Goal: Task Accomplishment & Management: Use online tool/utility

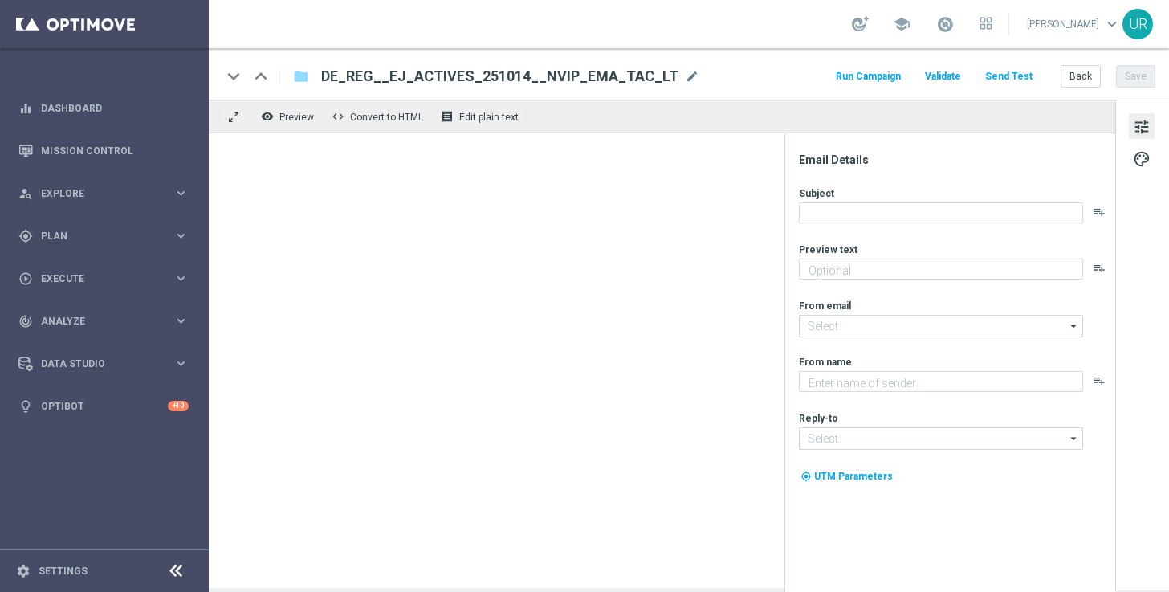
type textarea "Rubbel GRATIS zum EuroJackpot."
type textarea "Lottoland"
type input "[EMAIL_ADDRESS][DOMAIN_NAME]"
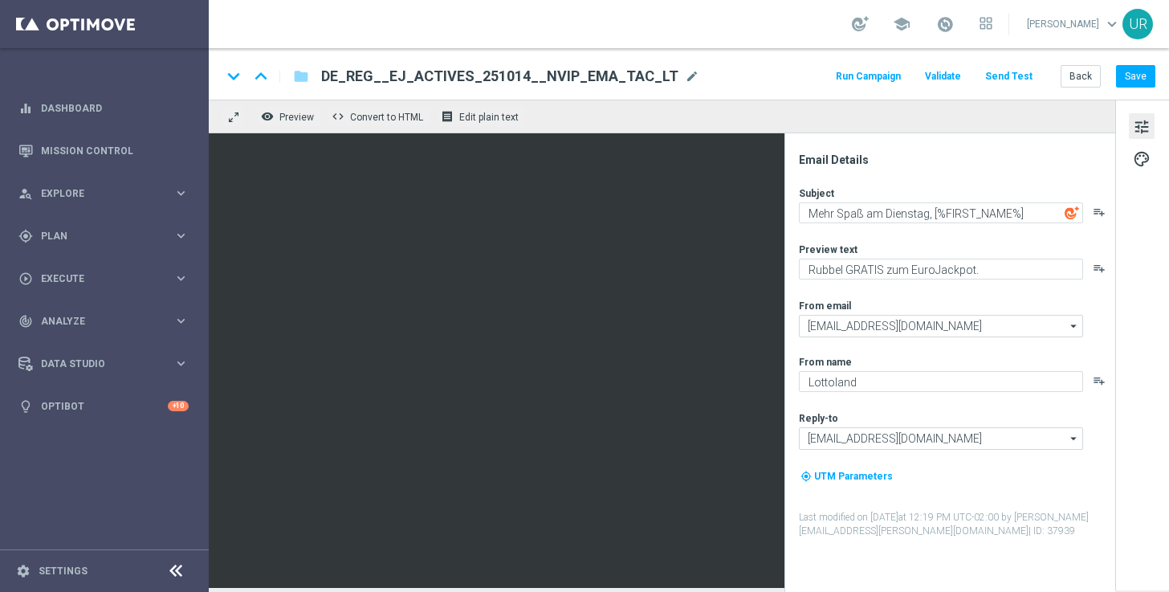
click at [1007, 75] on button "Send Test" at bounding box center [1009, 77] width 52 height 22
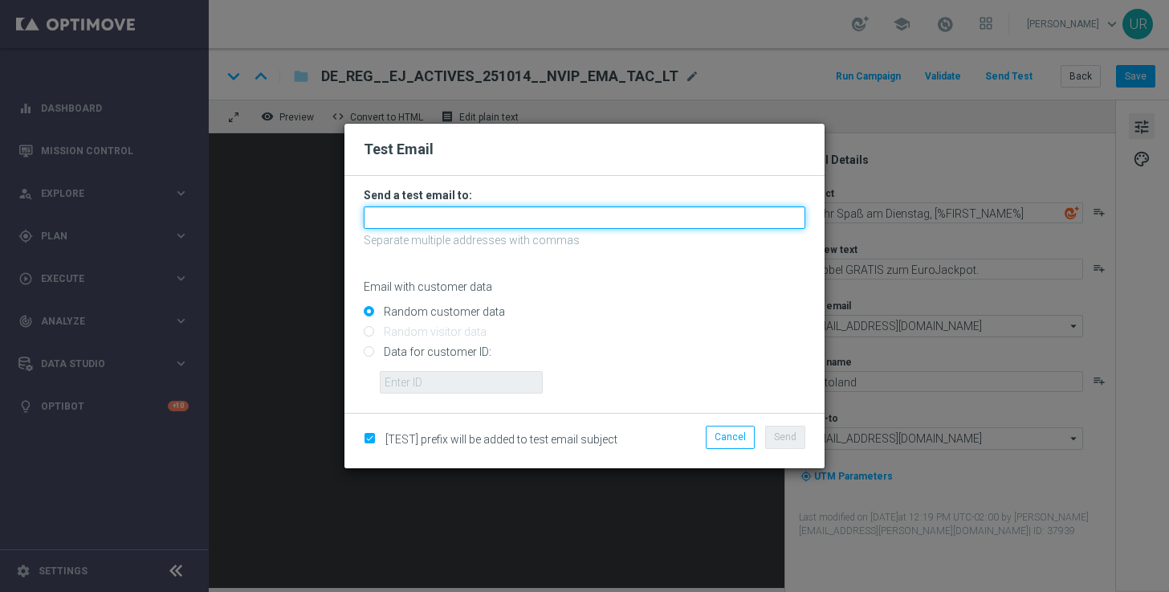
click at [576, 219] on input "text" at bounding box center [585, 217] width 442 height 22
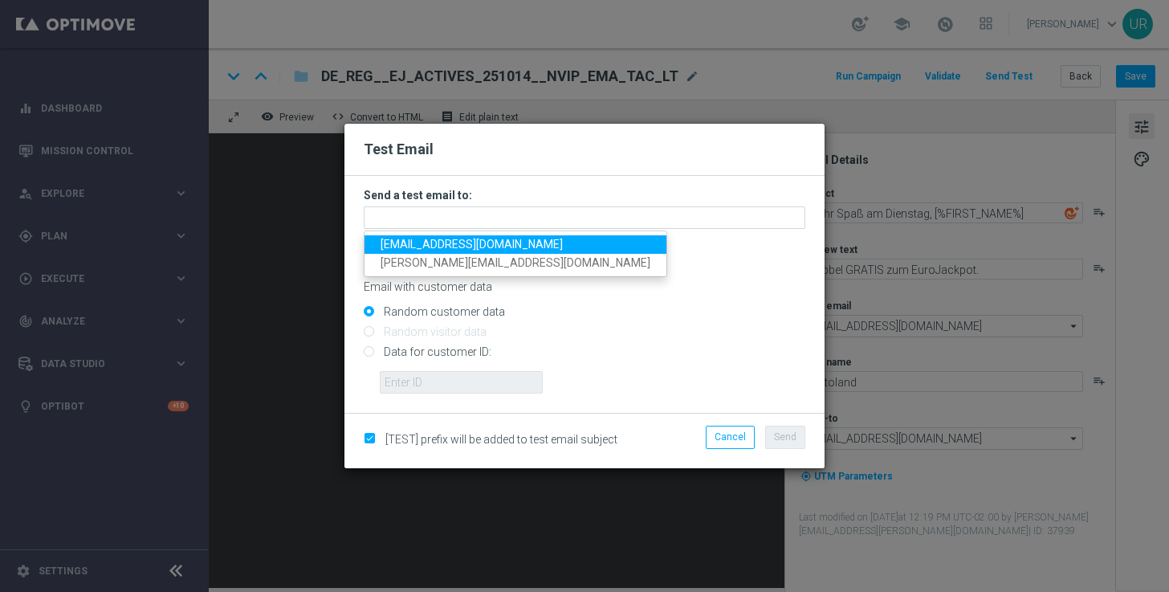
click at [422, 244] on span "[EMAIL_ADDRESS][DOMAIN_NAME]" at bounding box center [472, 244] width 182 height 13
type input "[EMAIL_ADDRESS][DOMAIN_NAME]"
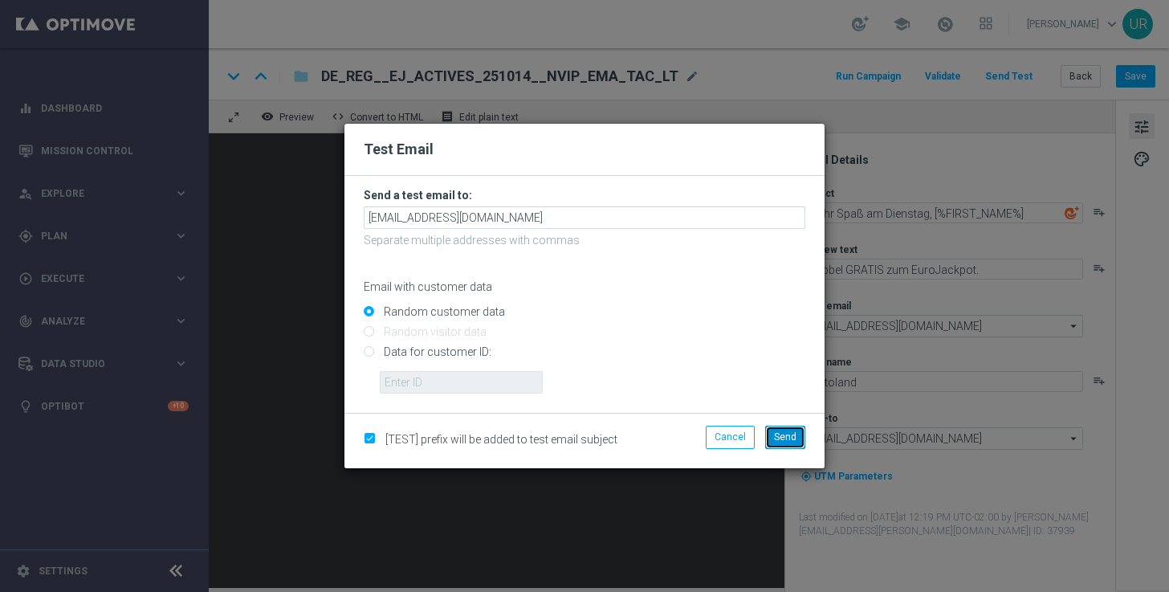
click at [791, 434] on span "Send" at bounding box center [785, 436] width 22 height 11
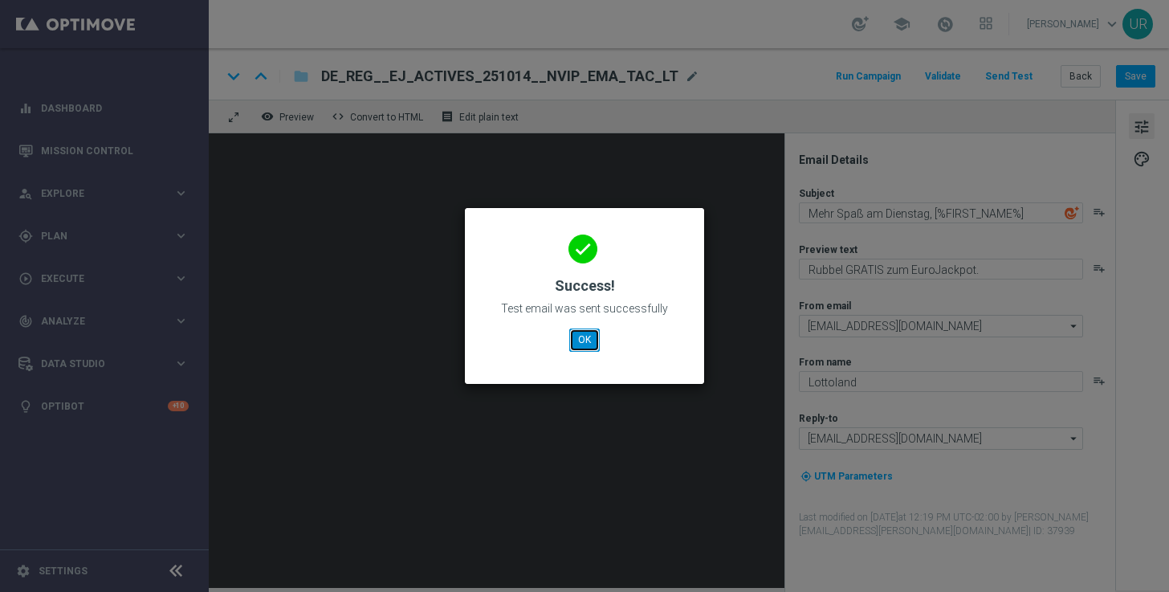
click at [582, 340] on button "OK" at bounding box center [584, 339] width 31 height 22
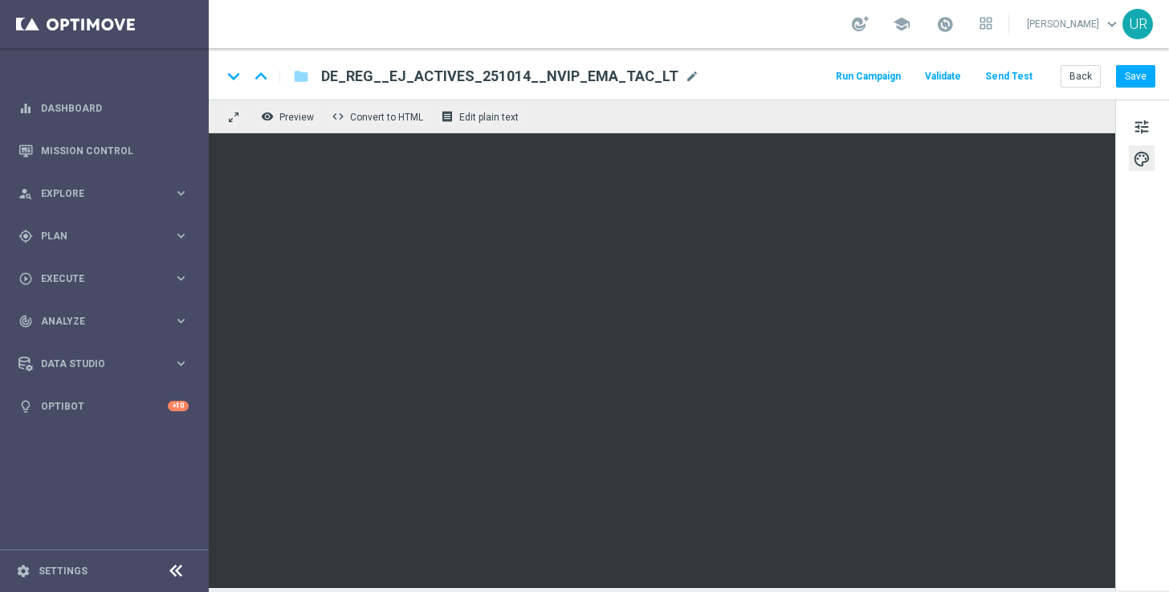
click at [1021, 71] on button "Send Test" at bounding box center [1009, 77] width 52 height 22
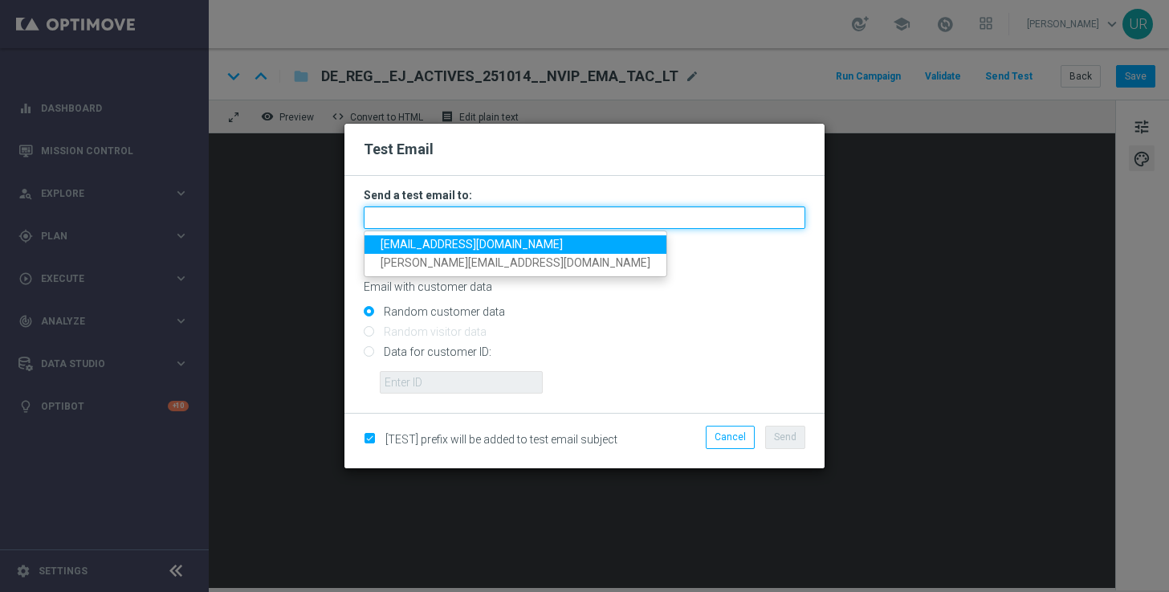
click at [499, 216] on input "text" at bounding box center [585, 217] width 442 height 22
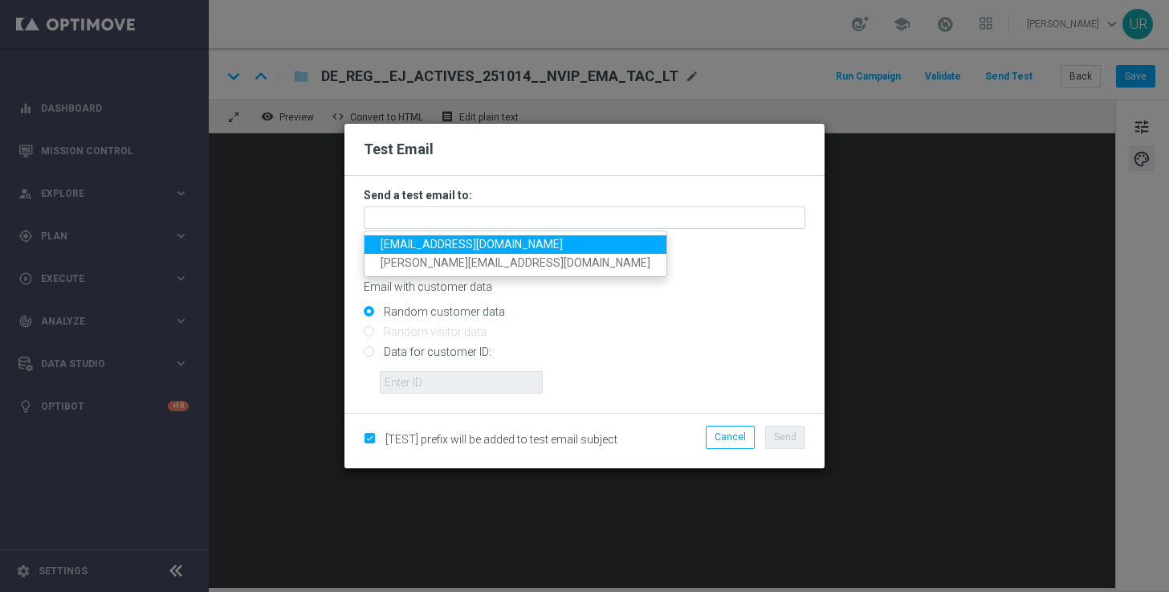
click at [396, 246] on span "[EMAIL_ADDRESS][DOMAIN_NAME]" at bounding box center [472, 244] width 182 height 13
type input "[EMAIL_ADDRESS][DOMAIN_NAME]"
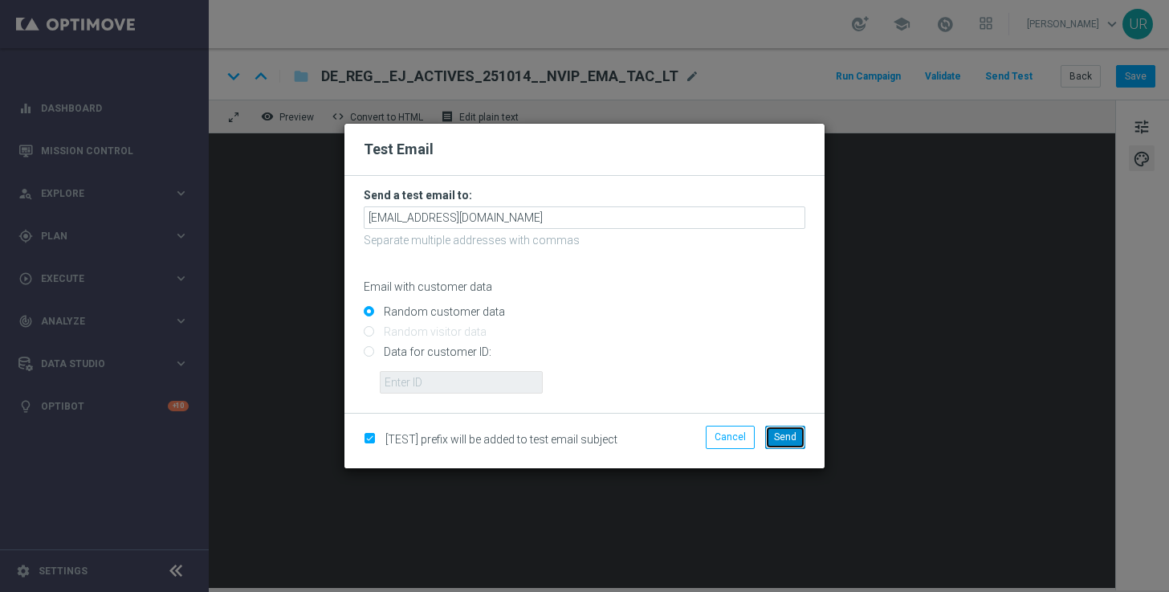
click at [775, 447] on button "Send" at bounding box center [785, 436] width 40 height 22
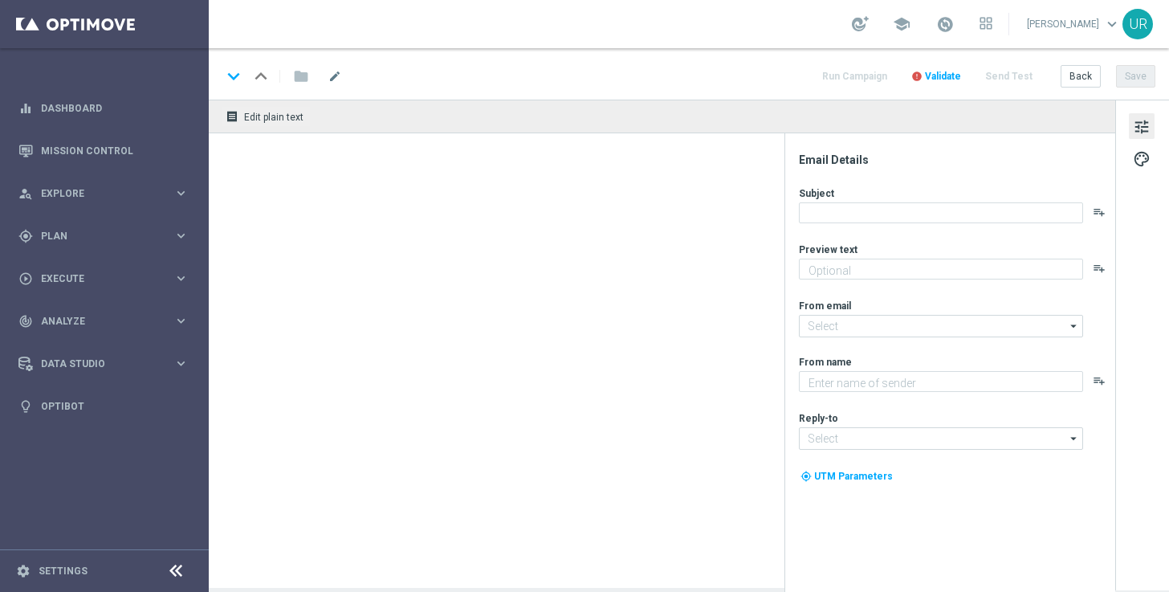
type textarea "Rubbel GRATIS zum EuroJackpot."
type textarea "Lottoland"
type input "[EMAIL_ADDRESS][DOMAIN_NAME]"
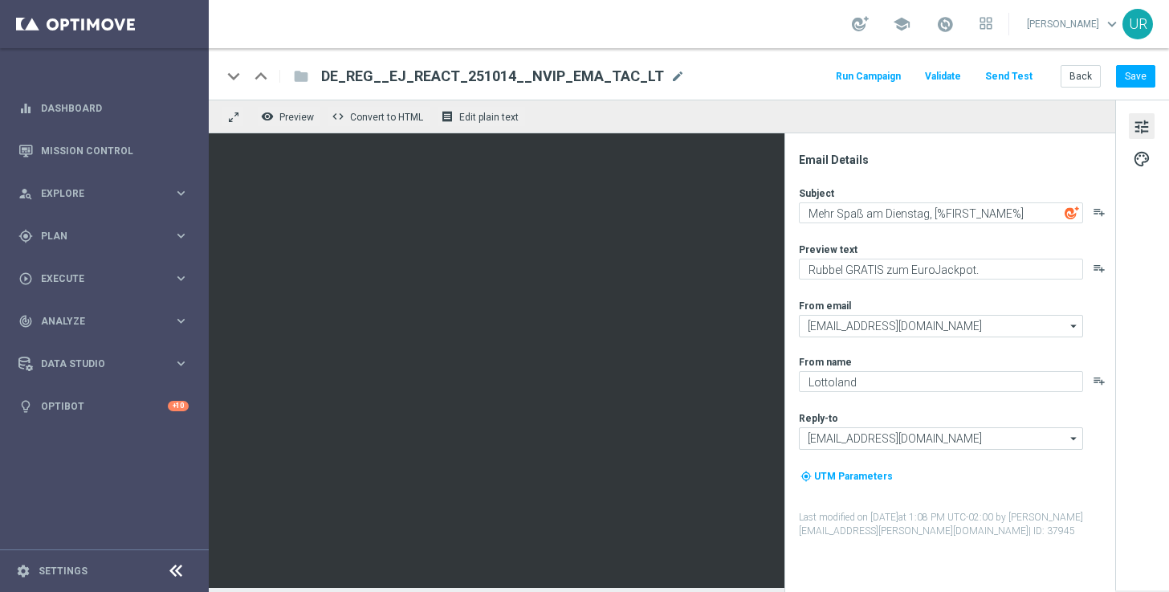
click at [1012, 75] on button "Send Test" at bounding box center [1009, 77] width 52 height 22
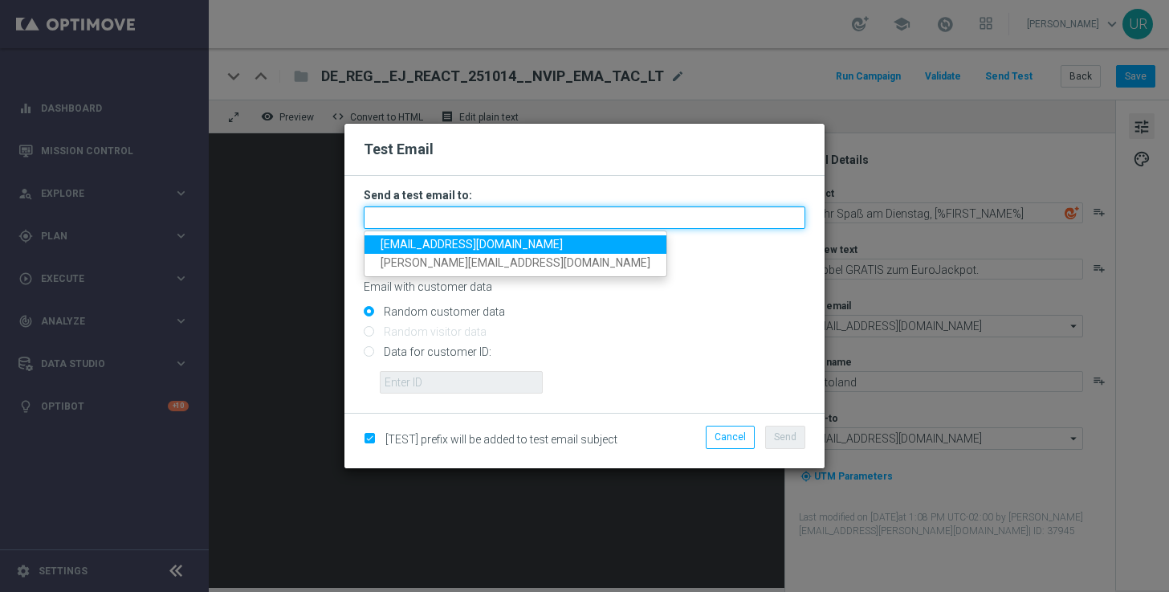
click at [652, 220] on input "text" at bounding box center [585, 217] width 442 height 22
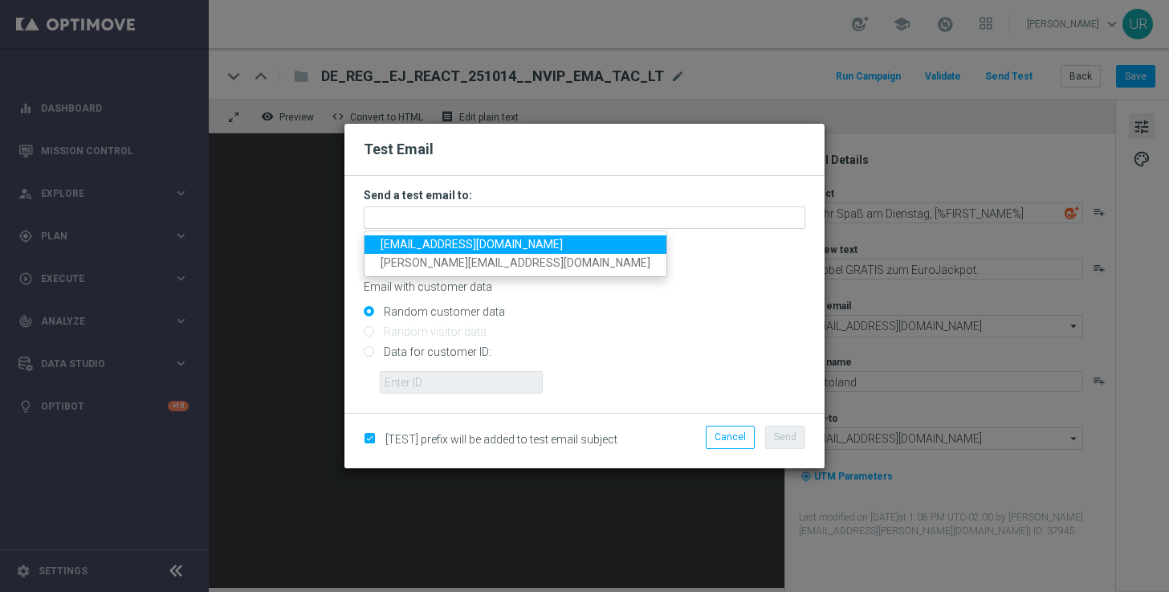
click at [412, 246] on span "[EMAIL_ADDRESS][DOMAIN_NAME]" at bounding box center [472, 244] width 182 height 13
type input "[EMAIL_ADDRESS][DOMAIN_NAME]"
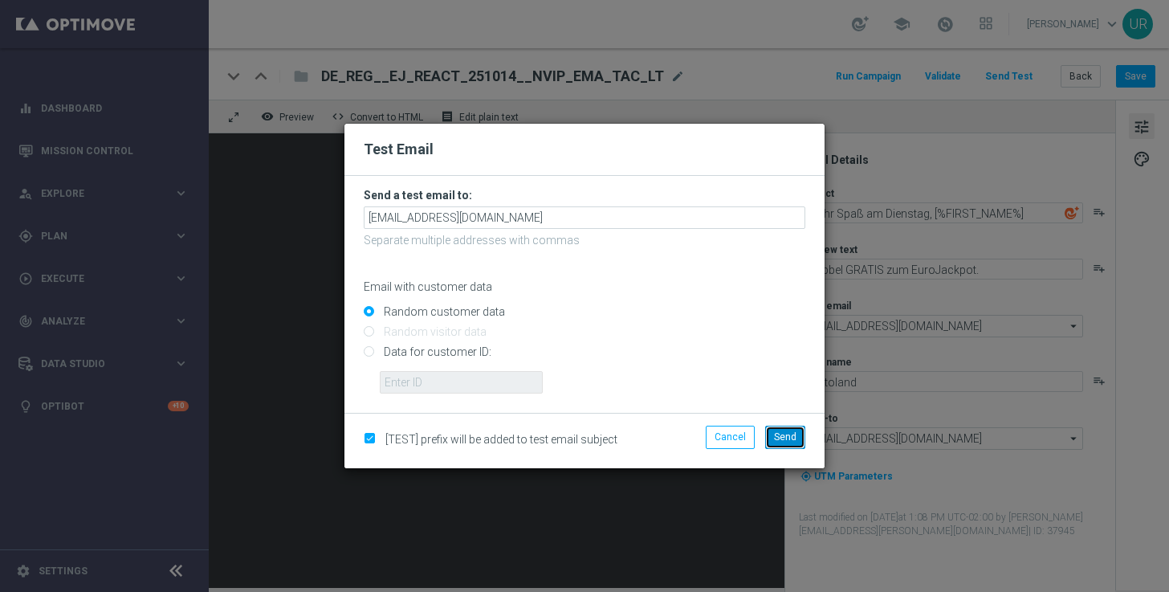
click at [783, 434] on span "Send" at bounding box center [785, 436] width 22 height 11
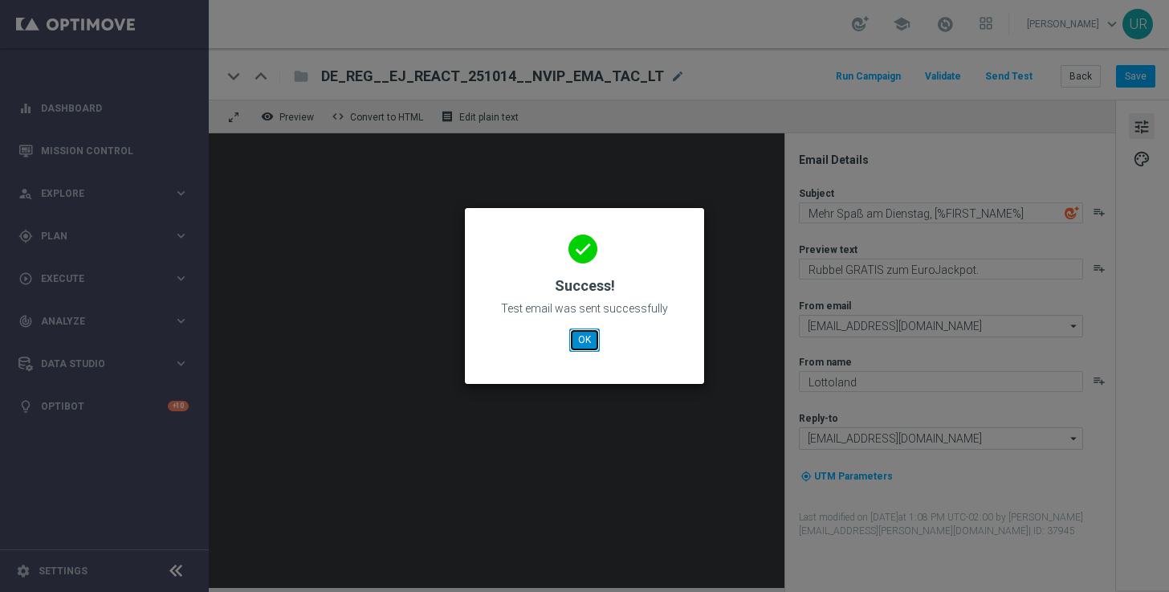
click at [584, 344] on button "OK" at bounding box center [584, 339] width 31 height 22
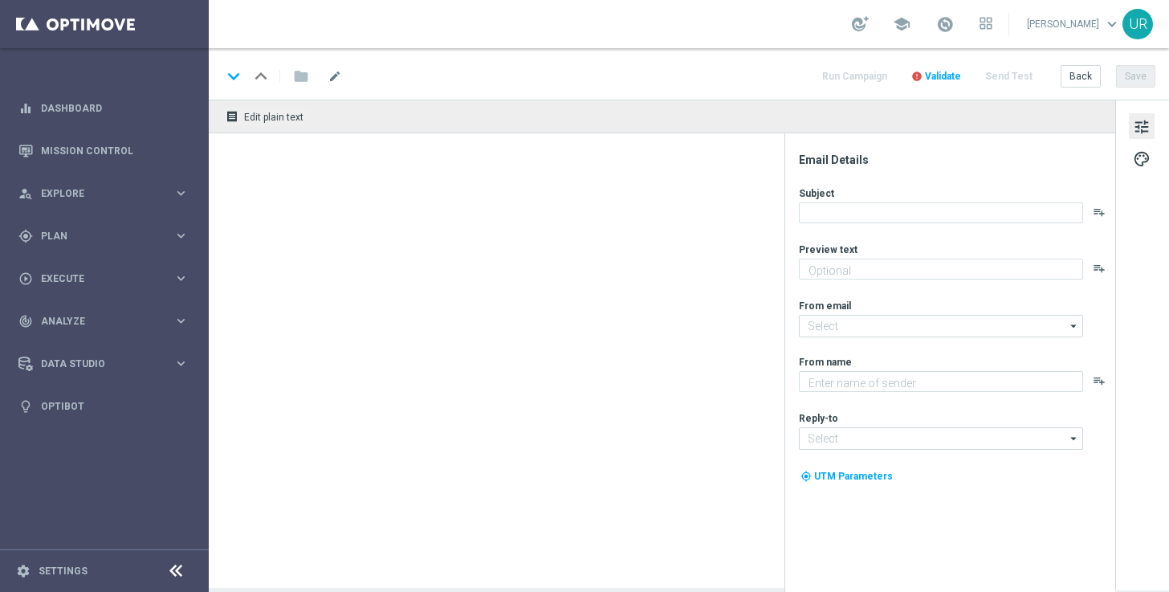
type textarea "Rubbel GRATIS zum EuroJackpot."
type textarea "Lottoland"
type input "[EMAIL_ADDRESS][DOMAIN_NAME]"
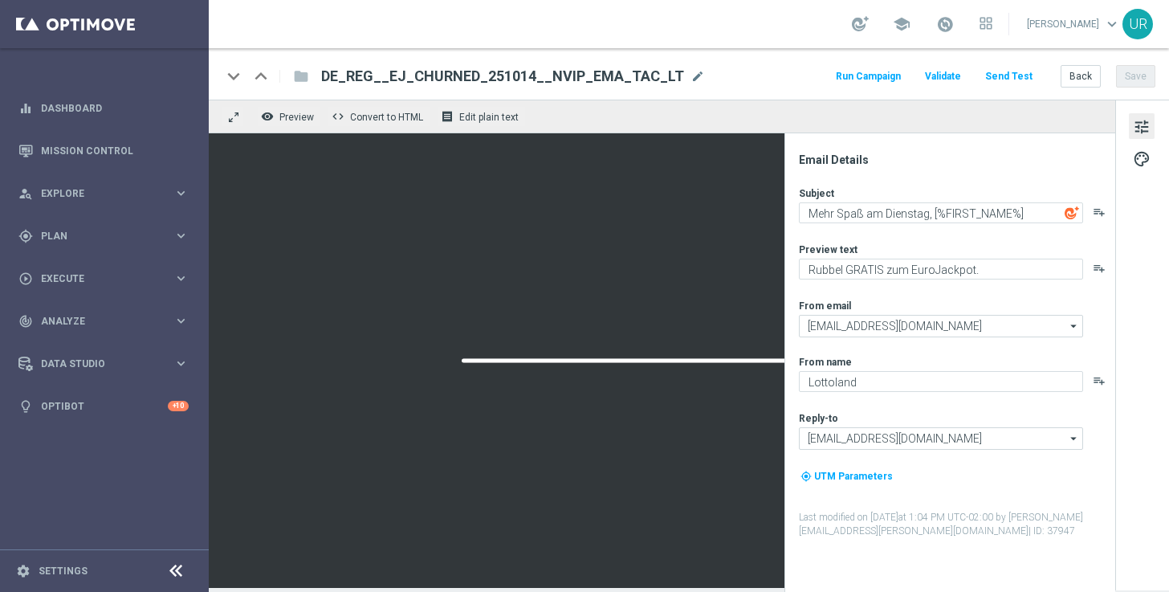
click at [1019, 70] on button "Send Test" at bounding box center [1009, 77] width 52 height 22
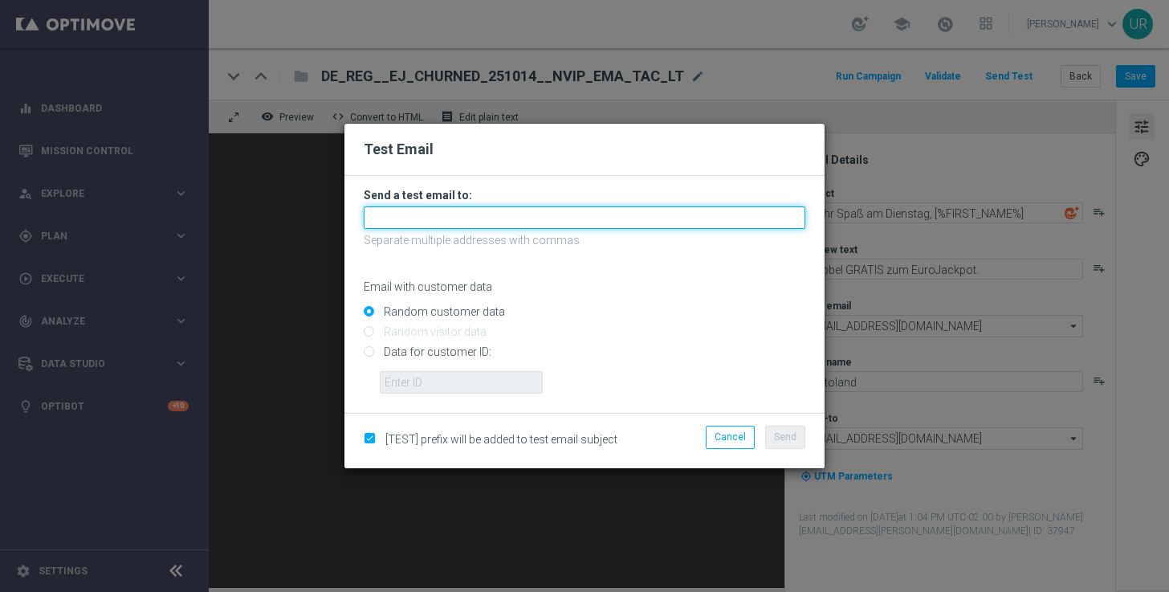
click at [627, 216] on input "text" at bounding box center [585, 217] width 442 height 22
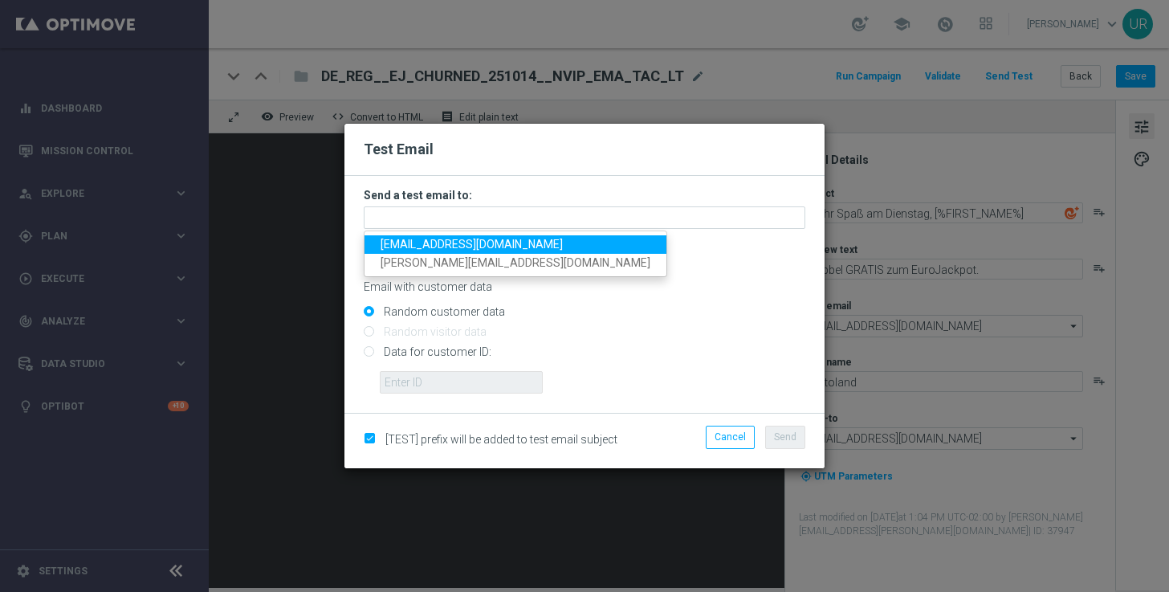
click at [422, 242] on span "[EMAIL_ADDRESS][DOMAIN_NAME]" at bounding box center [472, 244] width 182 height 13
type input "[EMAIL_ADDRESS][DOMAIN_NAME]"
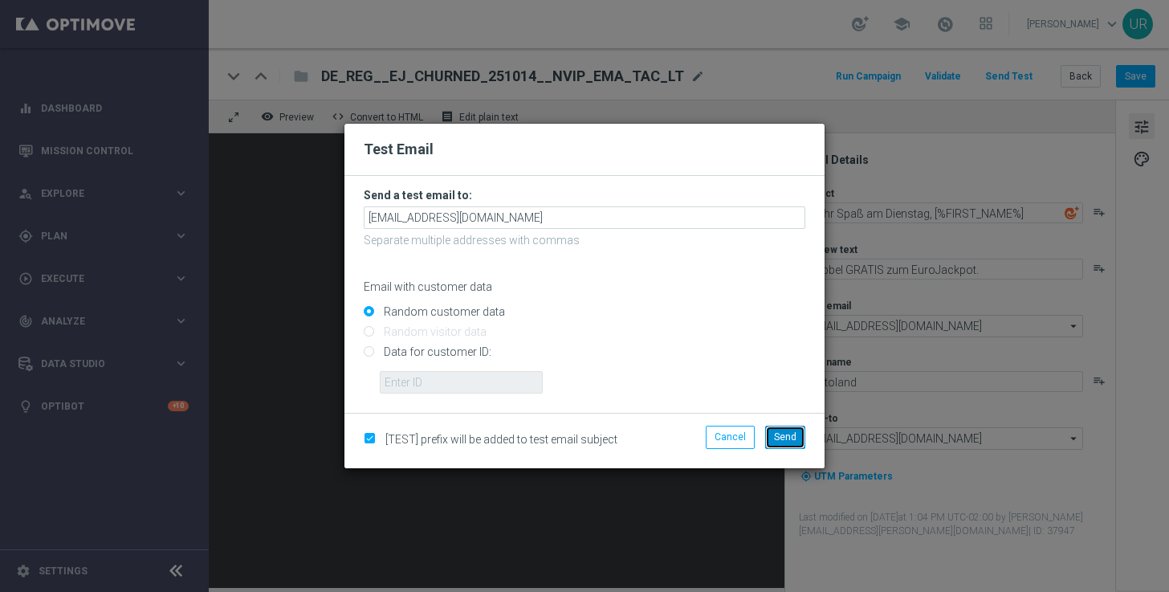
click at [786, 441] on span "Send" at bounding box center [785, 436] width 22 height 11
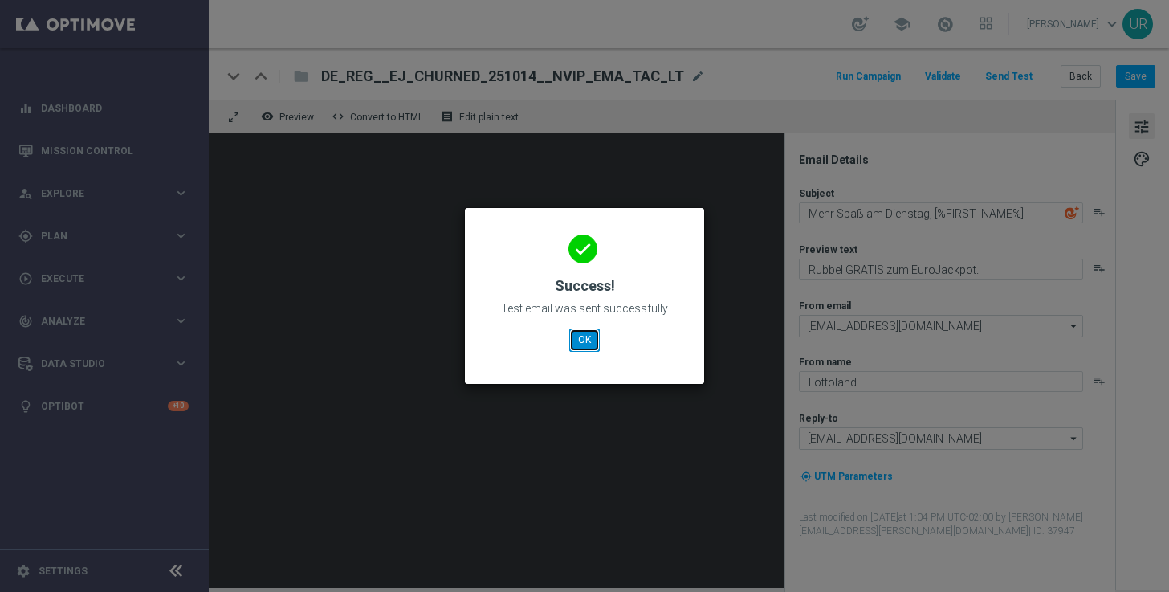
click at [588, 344] on button "OK" at bounding box center [584, 339] width 31 height 22
